Goal: Browse casually

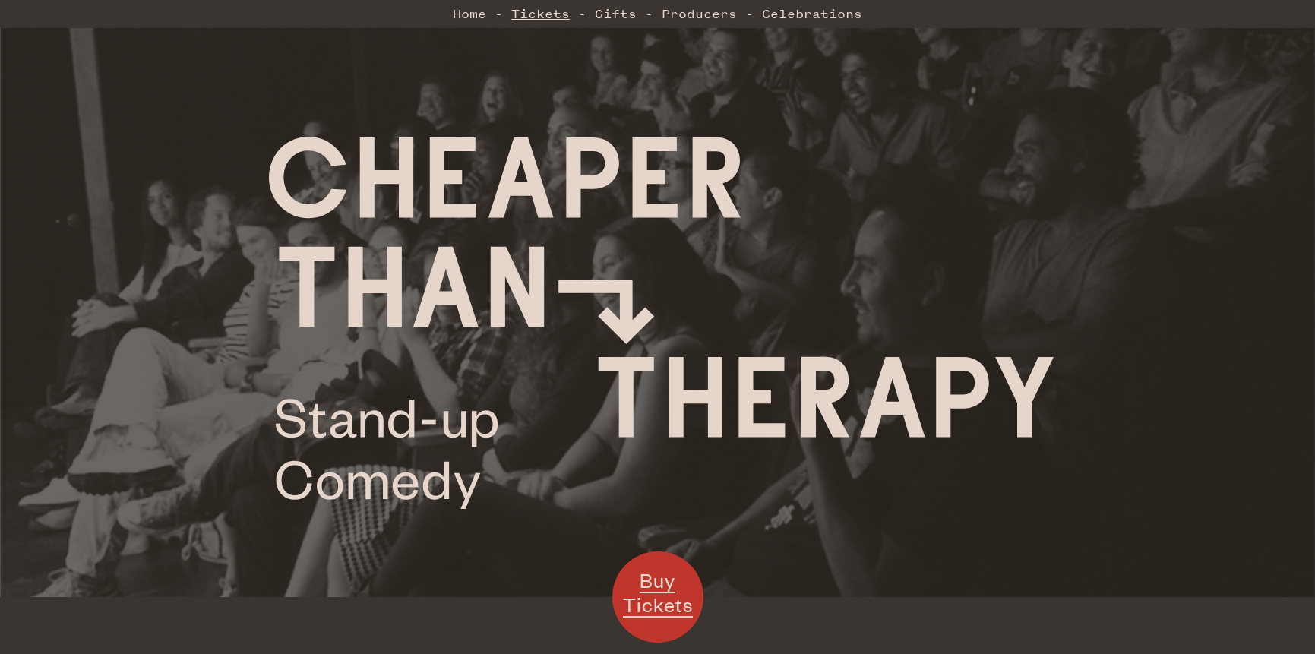
click at [545, 14] on link "Tickets" at bounding box center [540, 13] width 58 height 30
click at [616, 14] on link "Gifts" at bounding box center [616, 13] width 42 height 30
click at [551, 20] on link "Tickets" at bounding box center [540, 13] width 58 height 30
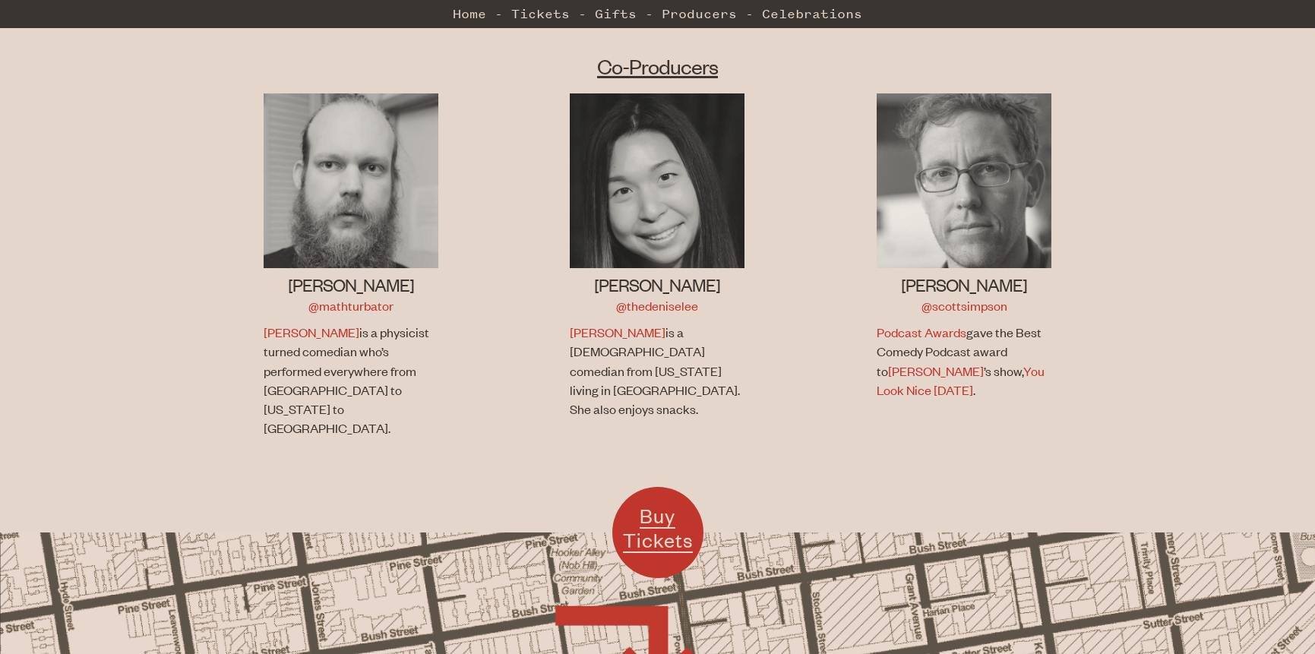
scroll to position [1031, 0]
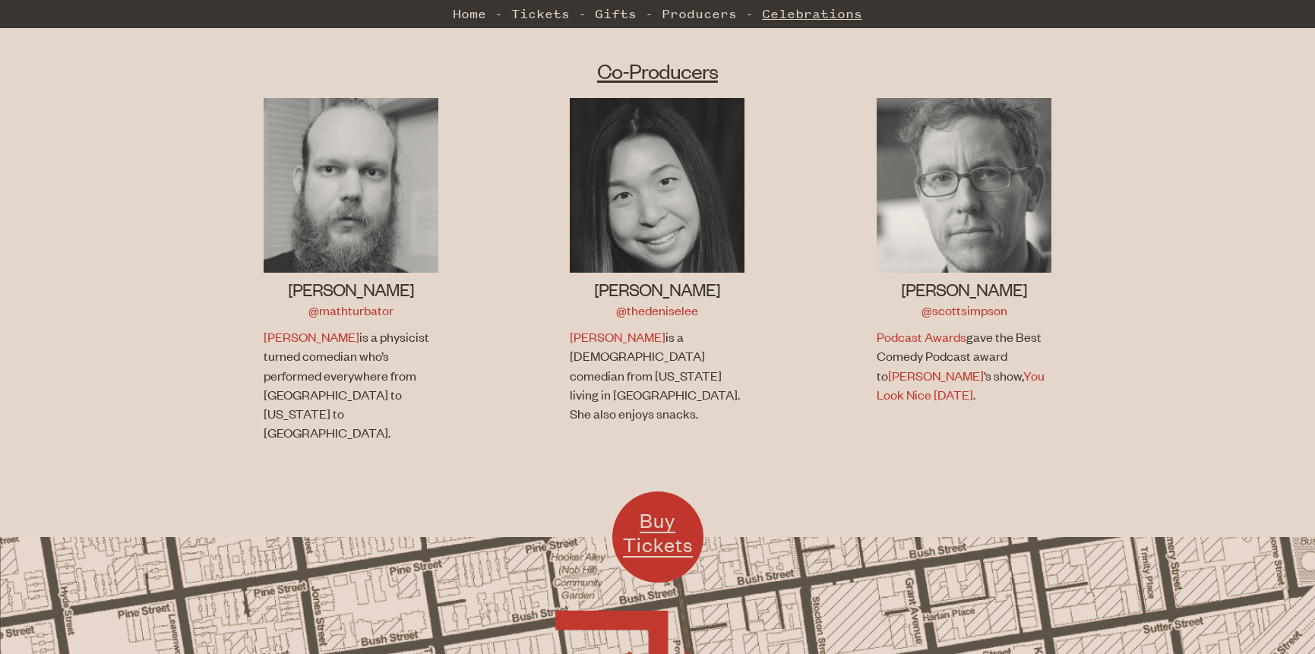
click at [788, 17] on link "Celebrations" at bounding box center [812, 13] width 100 height 30
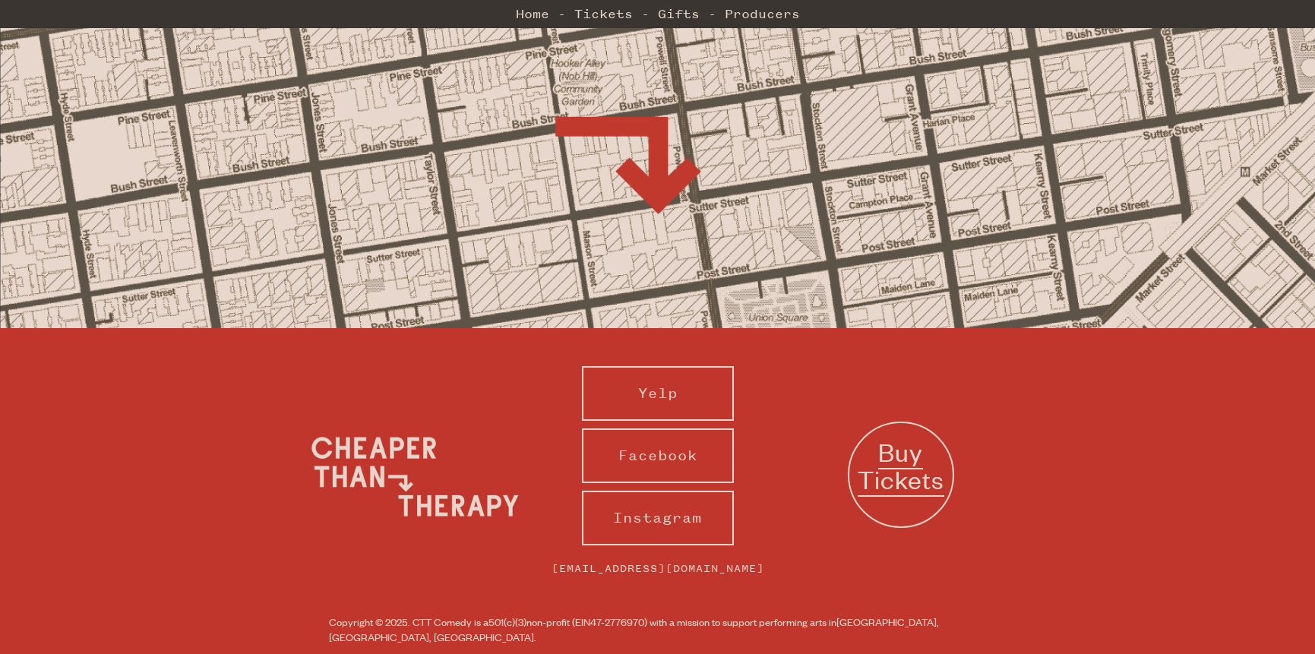
scroll to position [1128, 0]
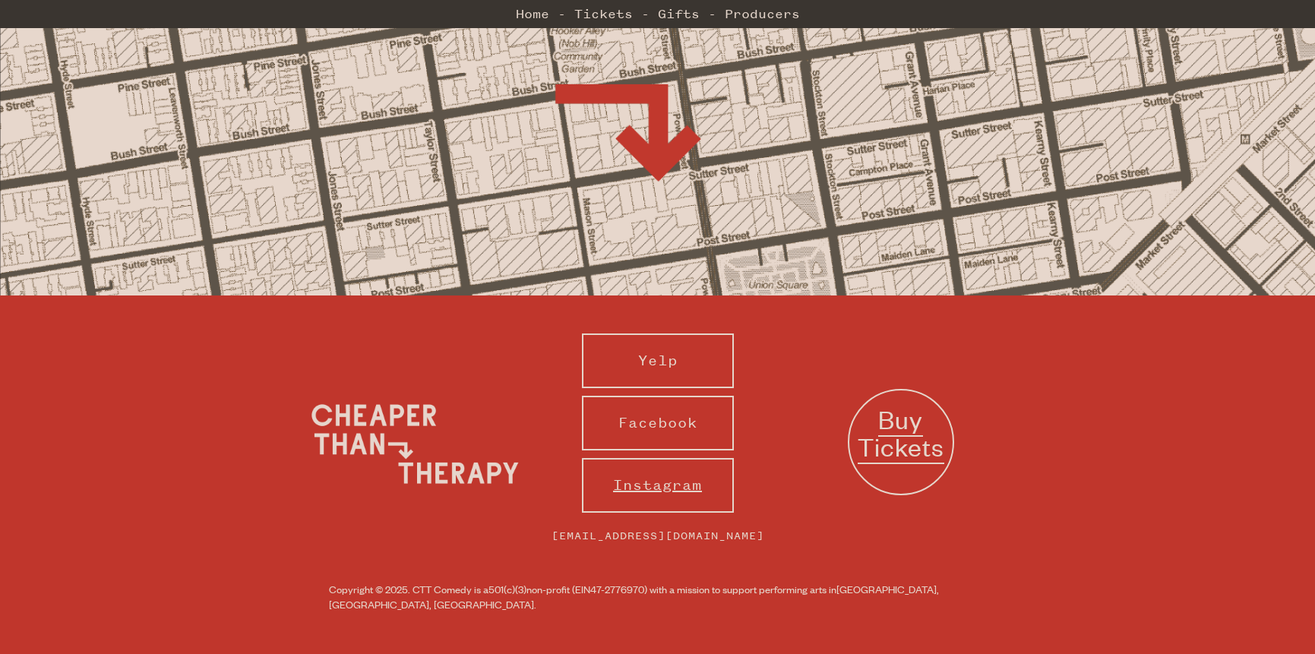
click at [653, 485] on link "Instagram" at bounding box center [658, 485] width 152 height 55
